Goal: Information Seeking & Learning: Learn about a topic

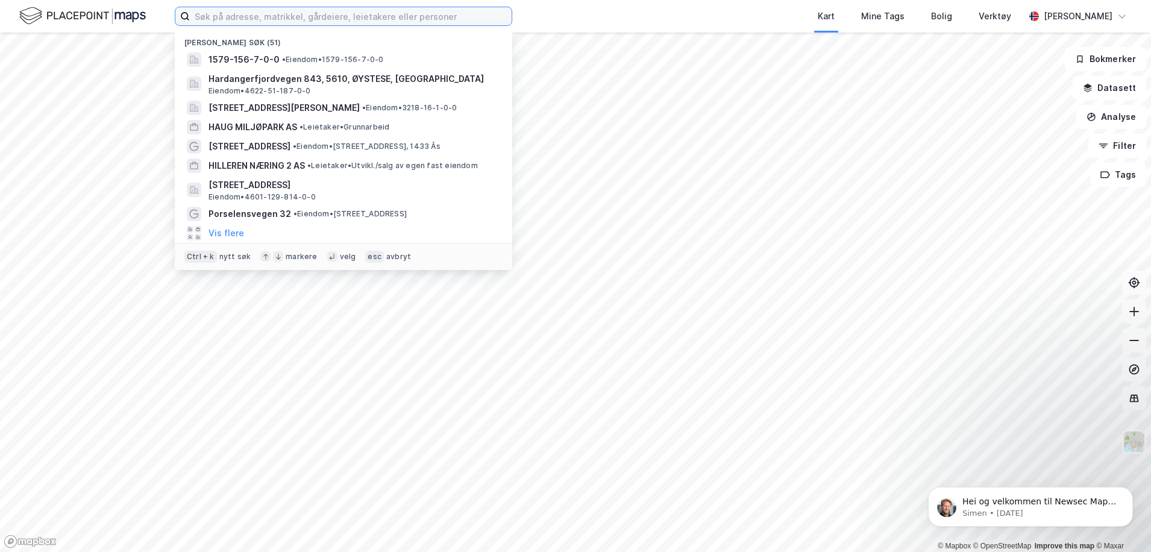
click at [268, 18] on input at bounding box center [351, 16] width 322 height 18
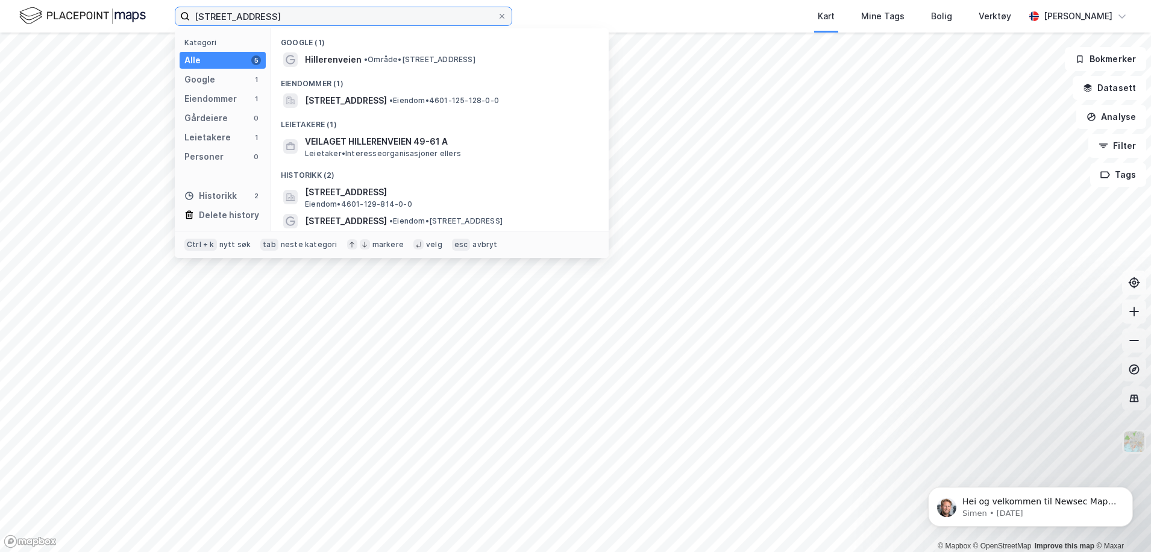
type input "[STREET_ADDRESS]"
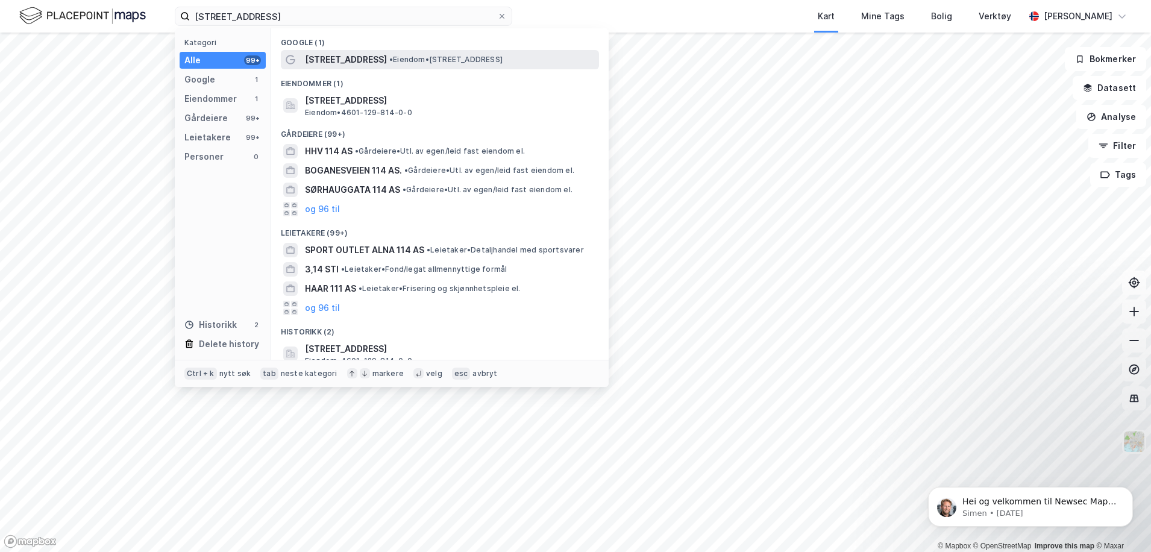
click at [389, 58] on span "•" at bounding box center [391, 59] width 4 height 9
